Goal: Transaction & Acquisition: Purchase product/service

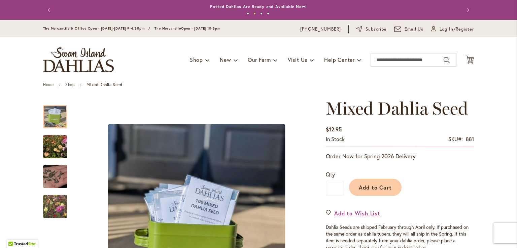
click at [60, 57] on img "store logo" at bounding box center [78, 59] width 71 height 25
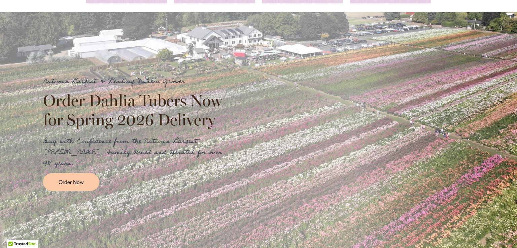
scroll to position [107, 0]
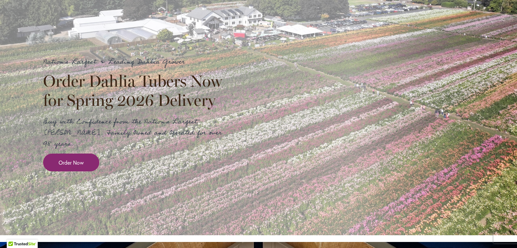
click at [81, 159] on span "Order Now" at bounding box center [71, 163] width 25 height 8
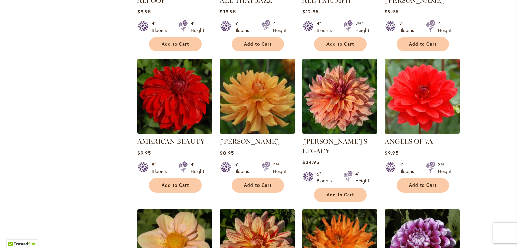
scroll to position [392, 0]
